Goal: Task Accomplishment & Management: Complete application form

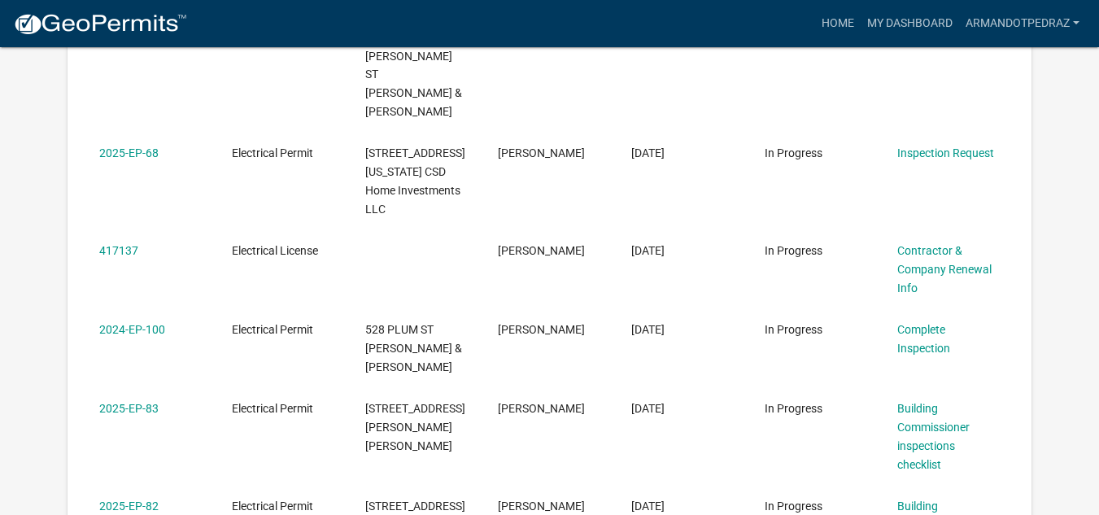
scroll to position [732, 0]
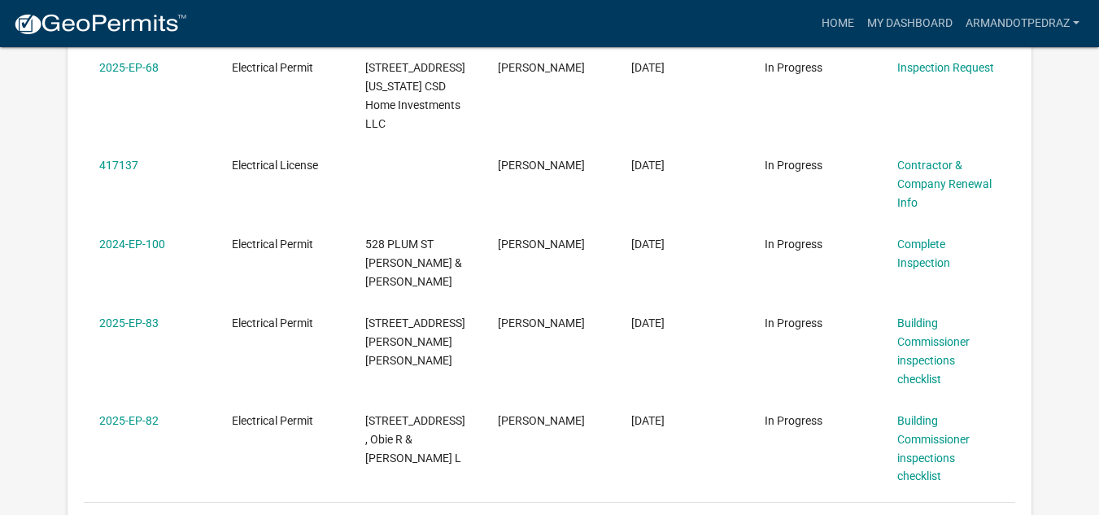
scroll to position [814, 0]
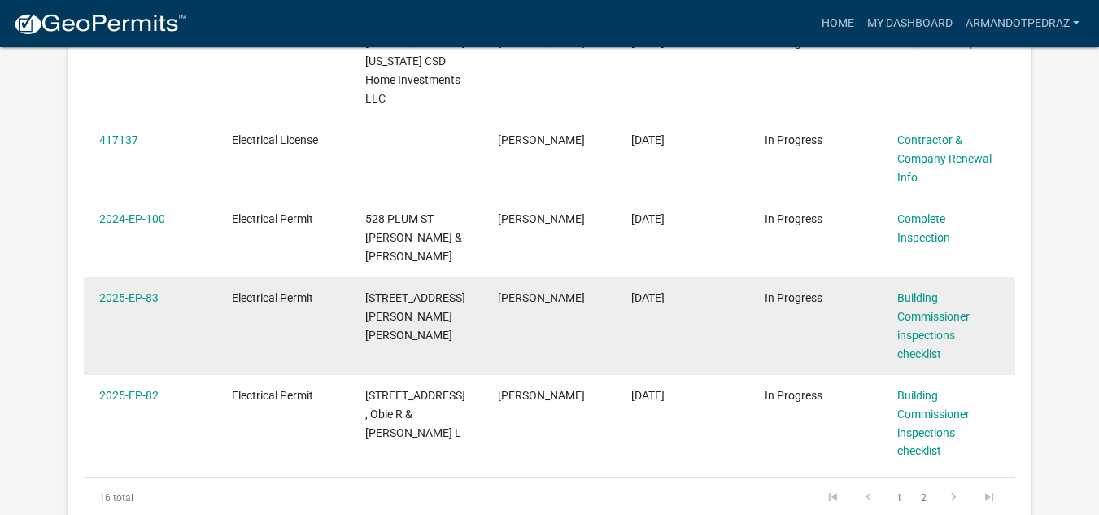
click at [928, 289] on div "Building Commissioner inspections checklist" at bounding box center [949, 326] width 102 height 74
click at [933, 291] on link "Building Commissioner inspections checklist" at bounding box center [934, 325] width 72 height 68
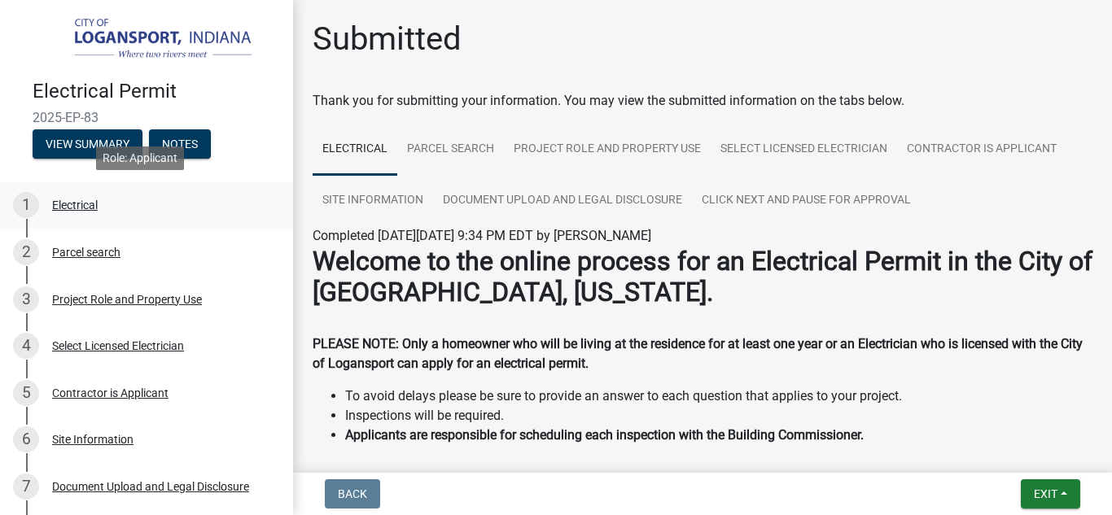
click at [79, 199] on div "Electrical" at bounding box center [75, 204] width 46 height 11
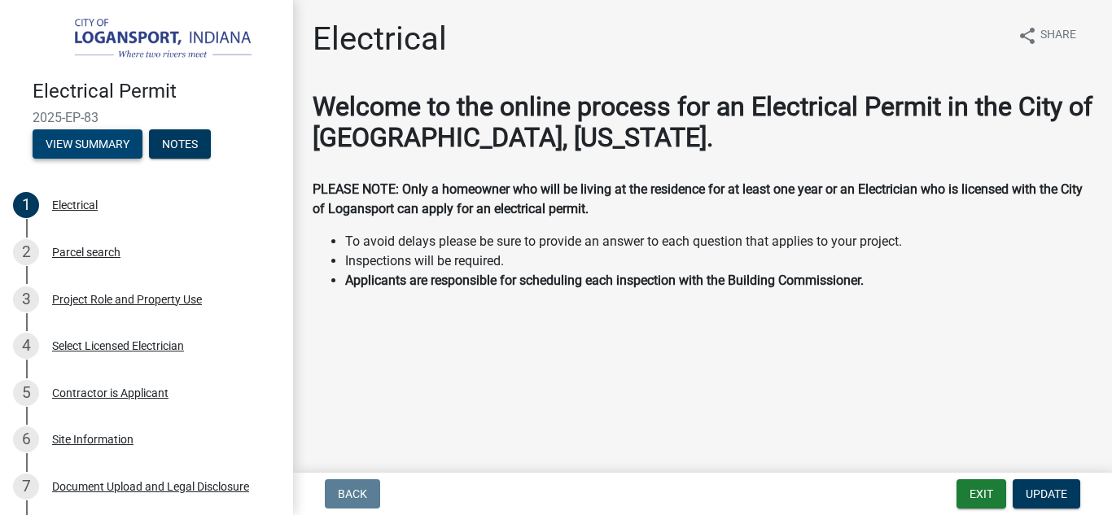
click at [87, 139] on button "View Summary" at bounding box center [88, 143] width 110 height 29
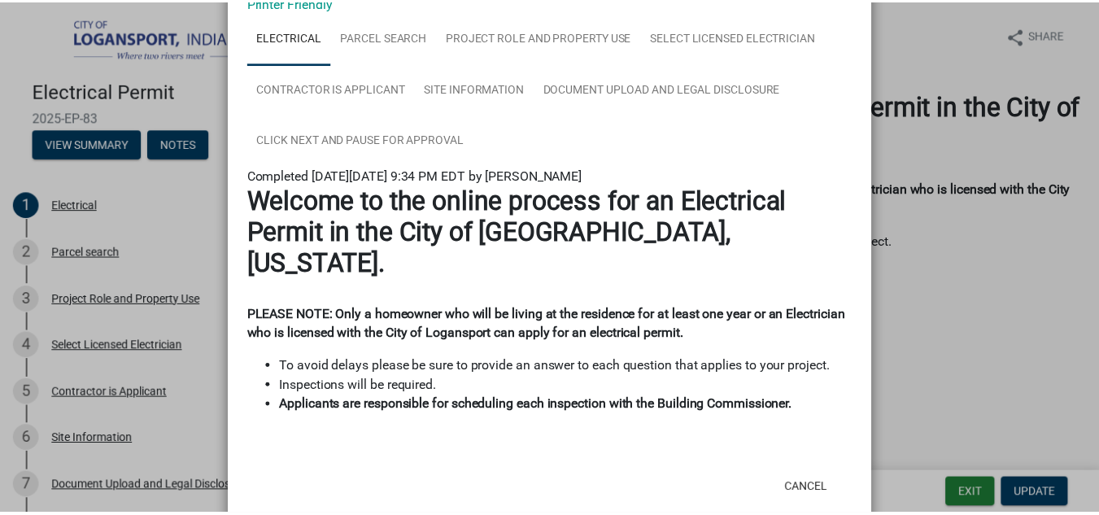
scroll to position [100, 0]
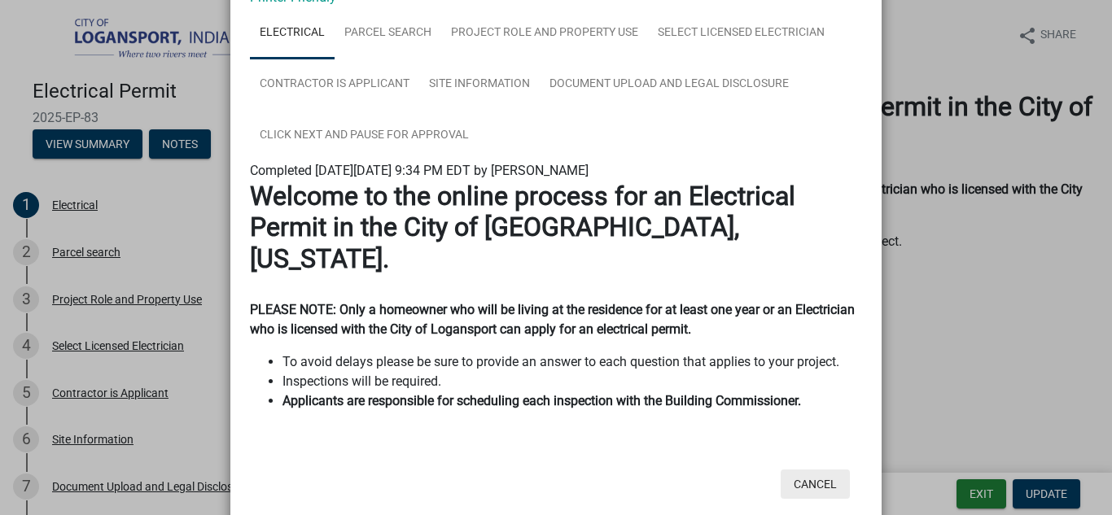
click at [813, 470] on button "Cancel" at bounding box center [814, 484] width 69 height 29
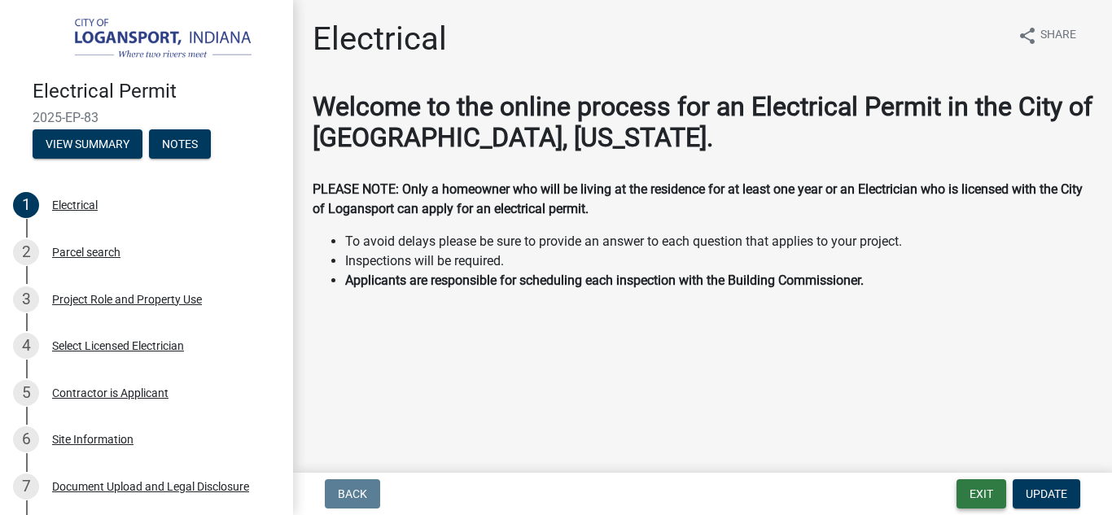
click at [982, 496] on button "Exit" at bounding box center [981, 493] width 50 height 29
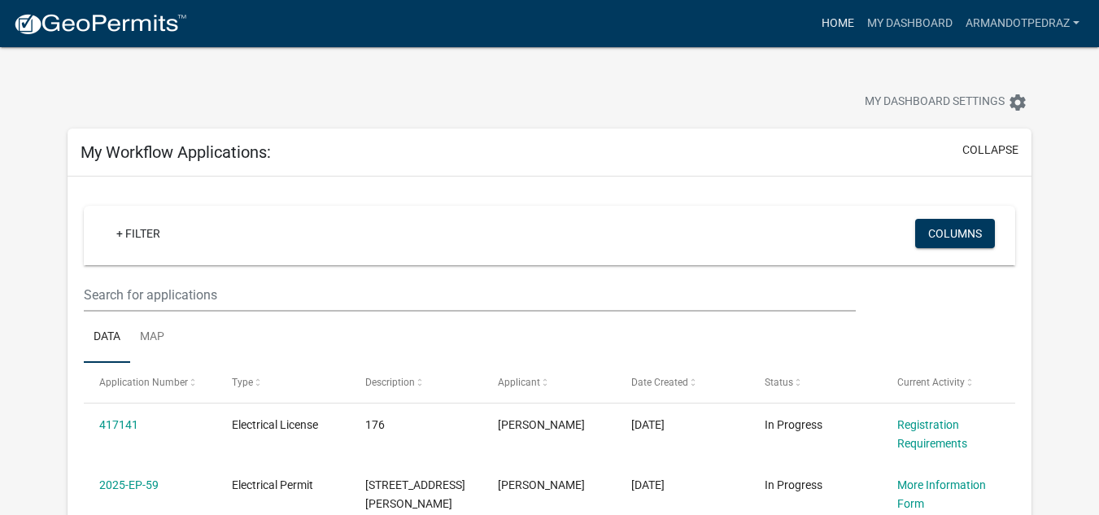
click at [837, 17] on link "Home" at bounding box center [838, 23] width 46 height 31
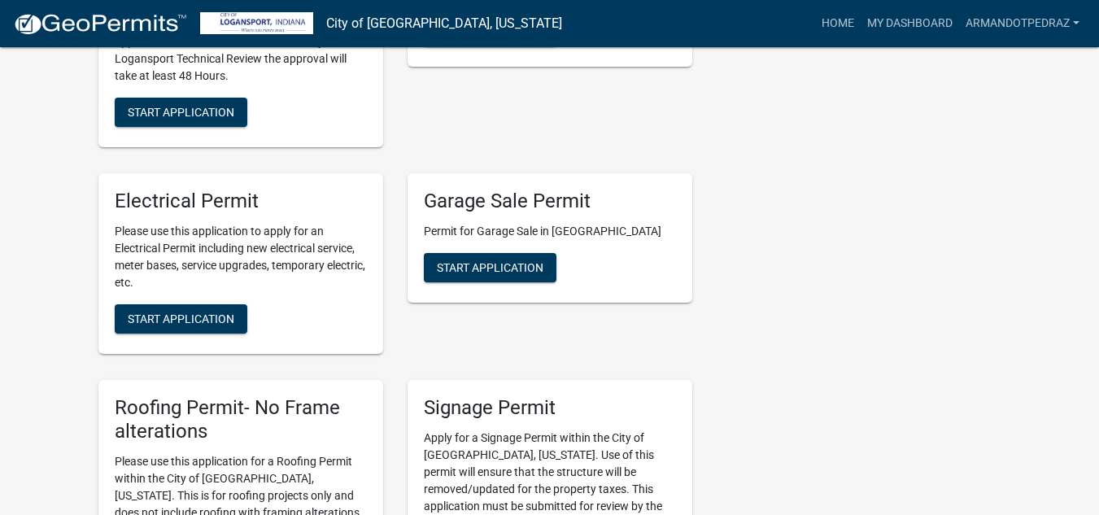
scroll to position [859, 0]
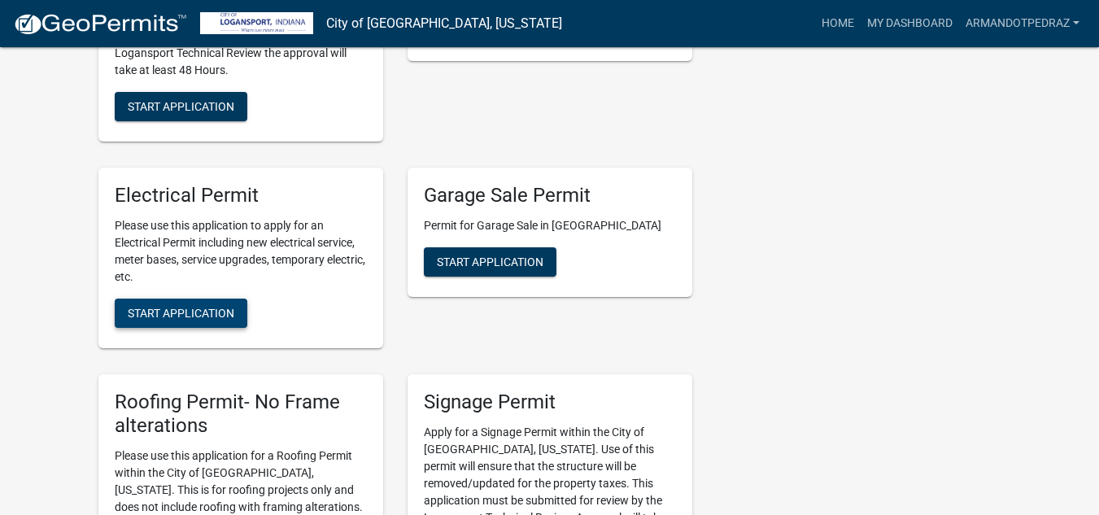
click at [173, 307] on span "Start Application" at bounding box center [181, 313] width 107 height 13
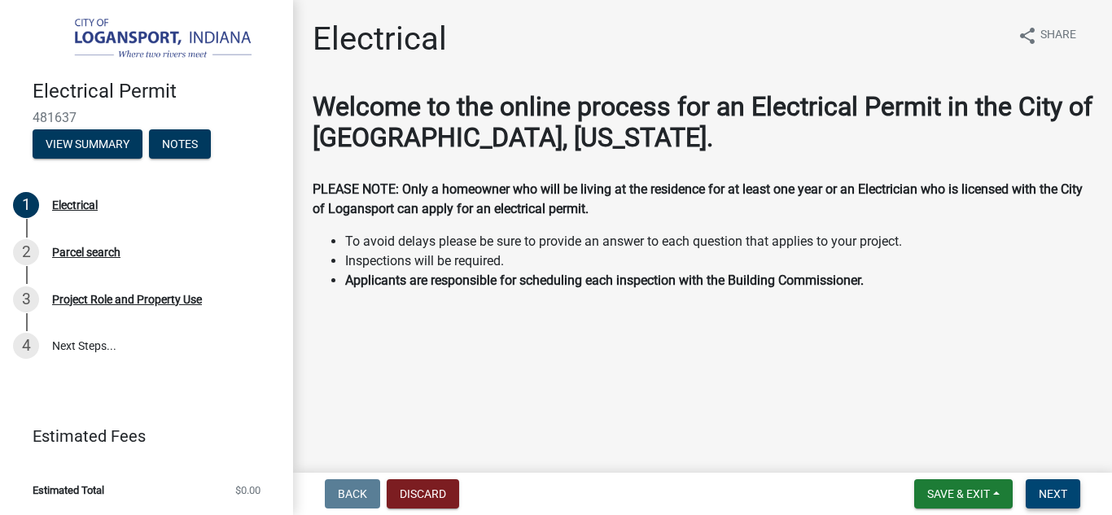
click at [1051, 494] on span "Next" at bounding box center [1052, 493] width 28 height 13
